Goal: Check status

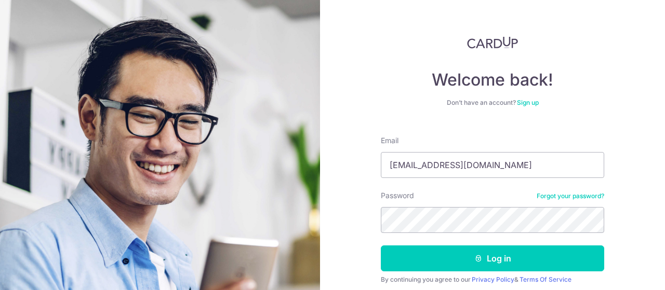
scroll to position [39, 0]
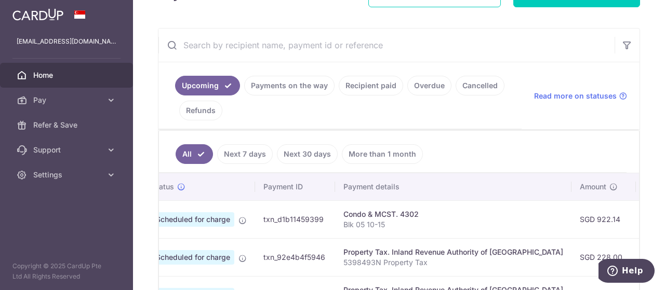
scroll to position [149, 0]
